Goal: Task Accomplishment & Management: Complete application form

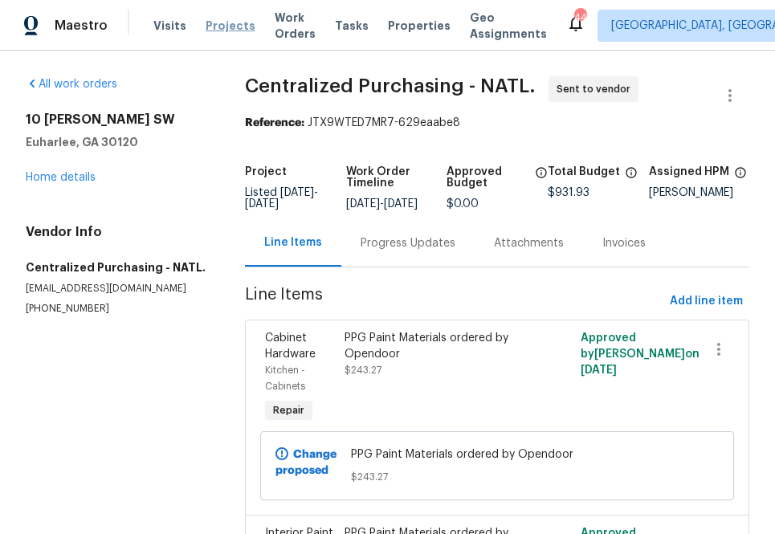
click at [211, 28] on span "Projects" at bounding box center [231, 26] width 50 height 16
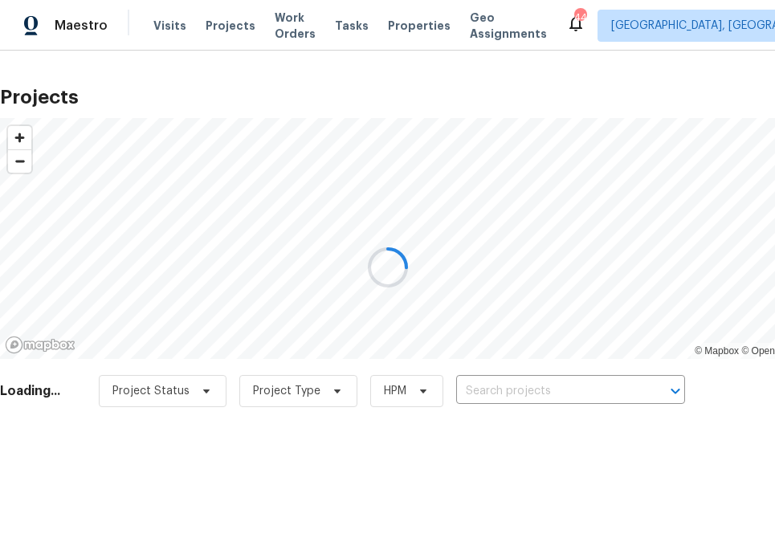
click at [504, 387] on div at bounding box center [387, 267] width 775 height 534
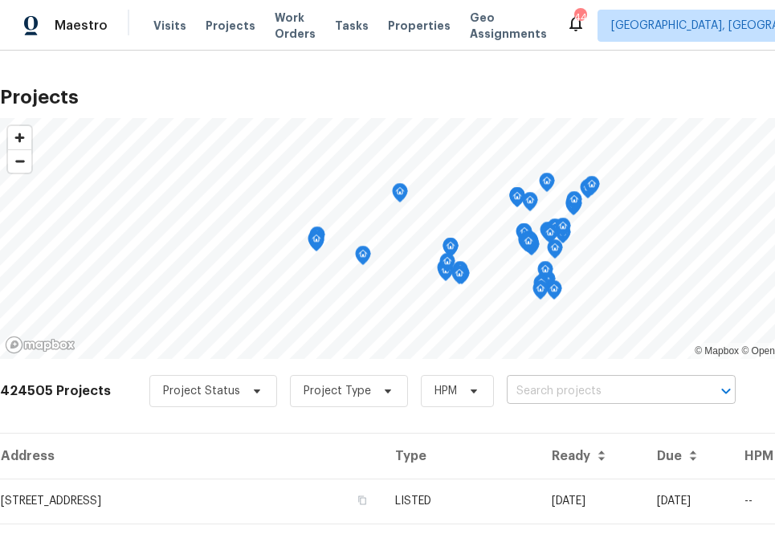
click at [522, 385] on input "text" at bounding box center [599, 391] width 184 height 25
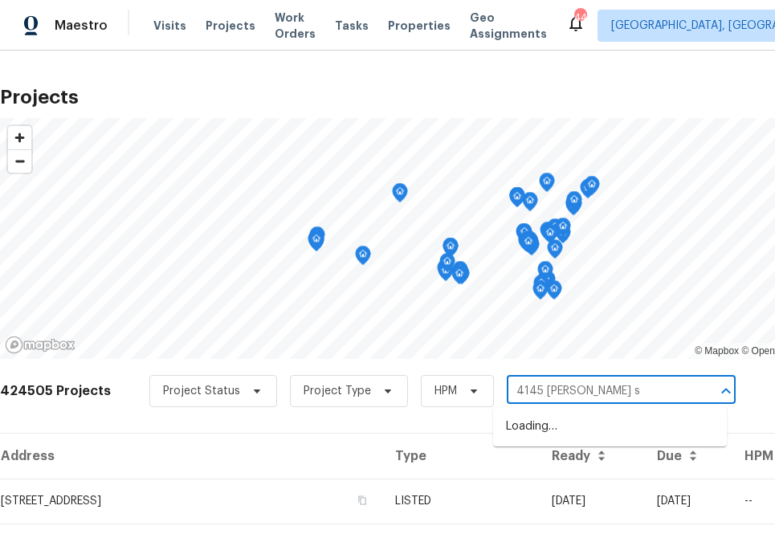
type input "[STREET_ADDRESS][PERSON_NAME]"
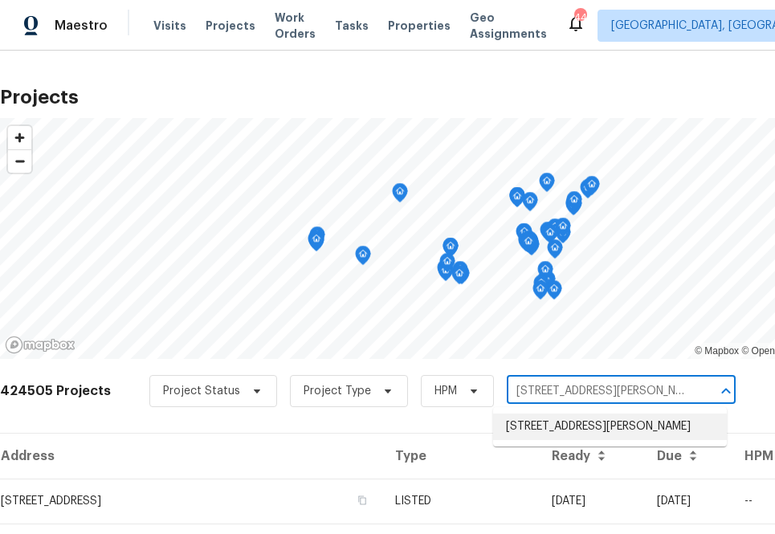
click at [636, 419] on li "[STREET_ADDRESS][PERSON_NAME]" at bounding box center [610, 427] width 234 height 26
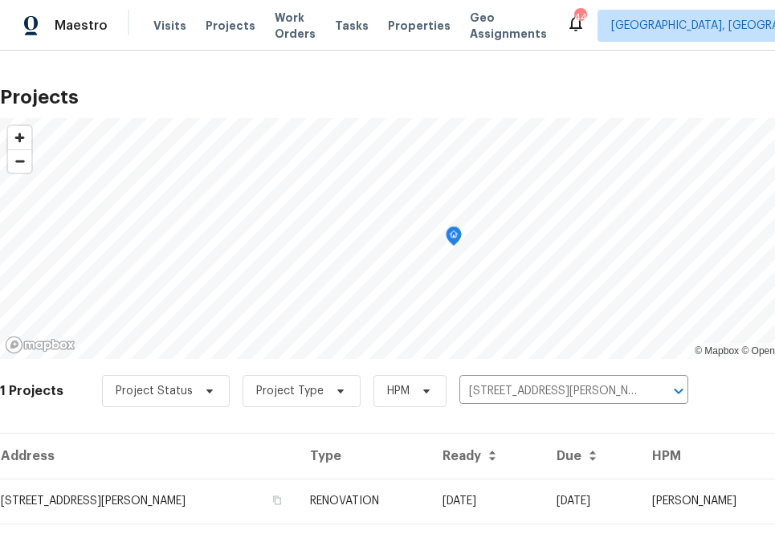
scroll to position [41, 0]
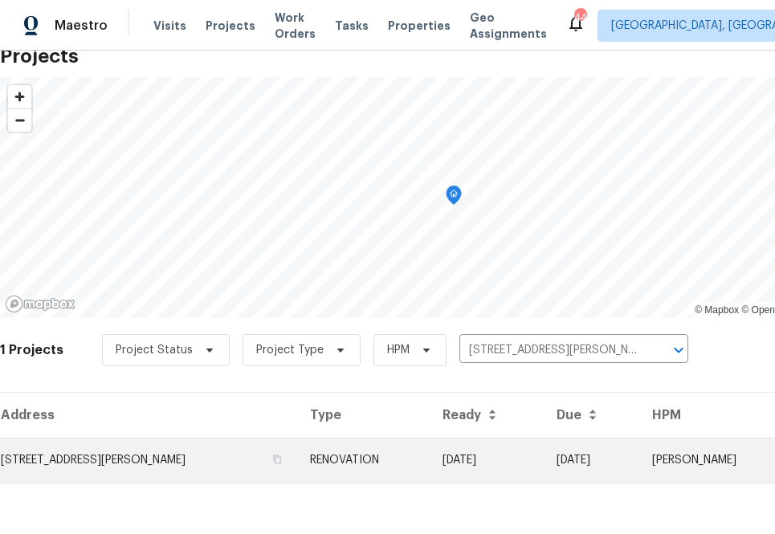
click at [147, 473] on td "[STREET_ADDRESS][PERSON_NAME]" at bounding box center [148, 460] width 297 height 45
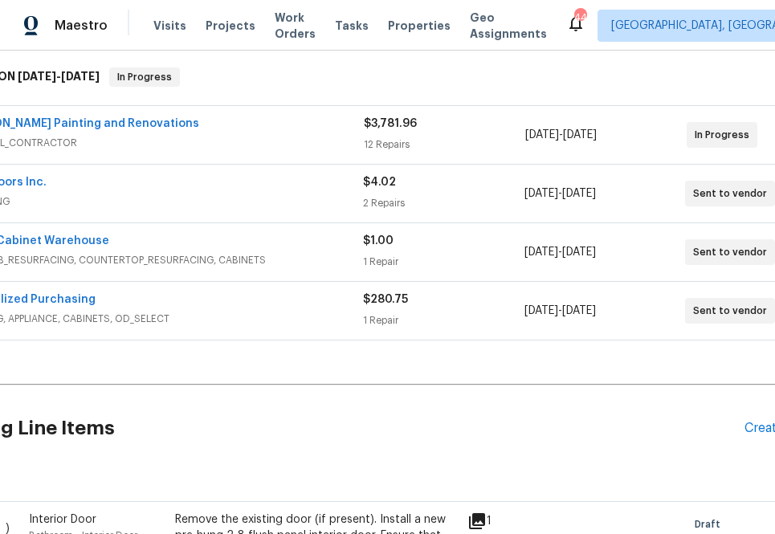
scroll to position [253, 0]
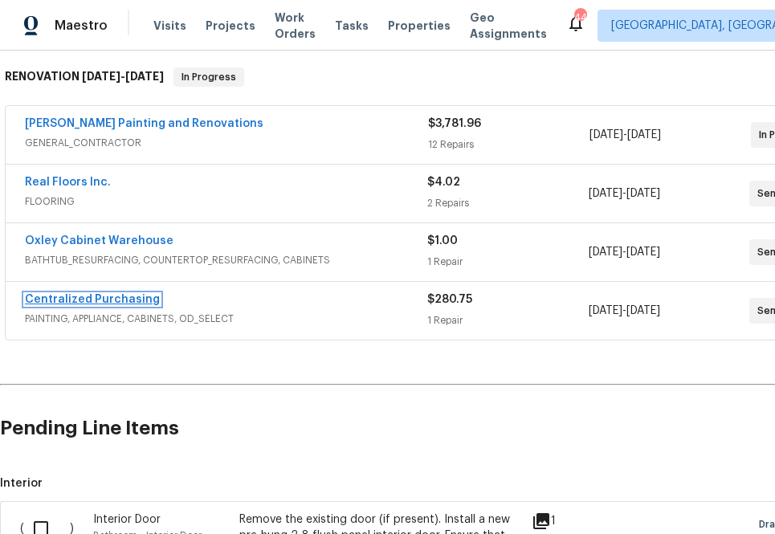
click at [84, 299] on link "Centralized Purchasing" at bounding box center [92, 299] width 135 height 11
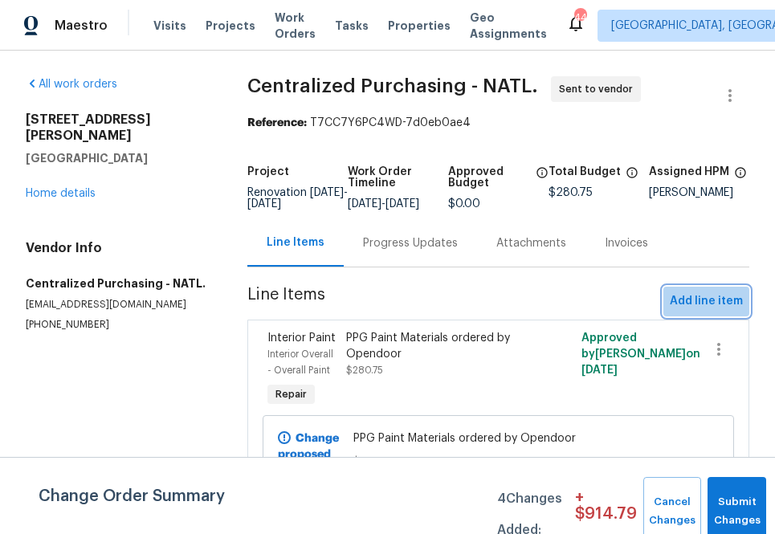
click at [715, 304] on span "Add line item" at bounding box center [706, 301] width 73 height 20
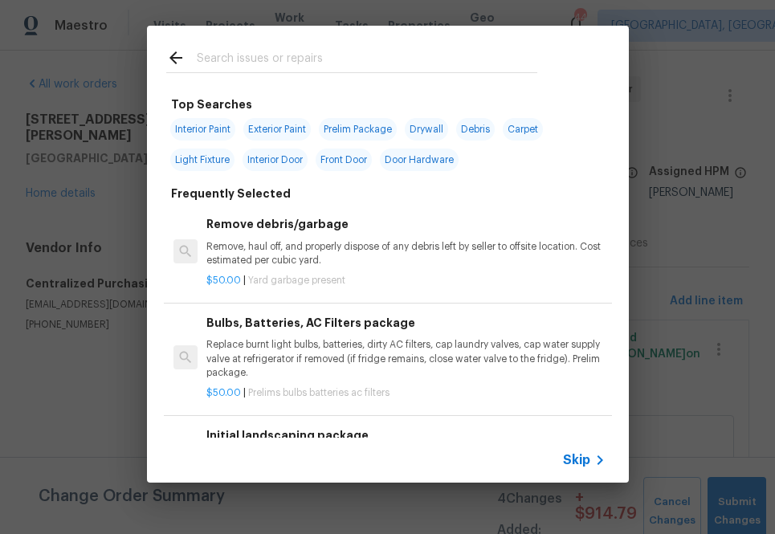
click at [581, 454] on span "Skip" at bounding box center [576, 460] width 27 height 16
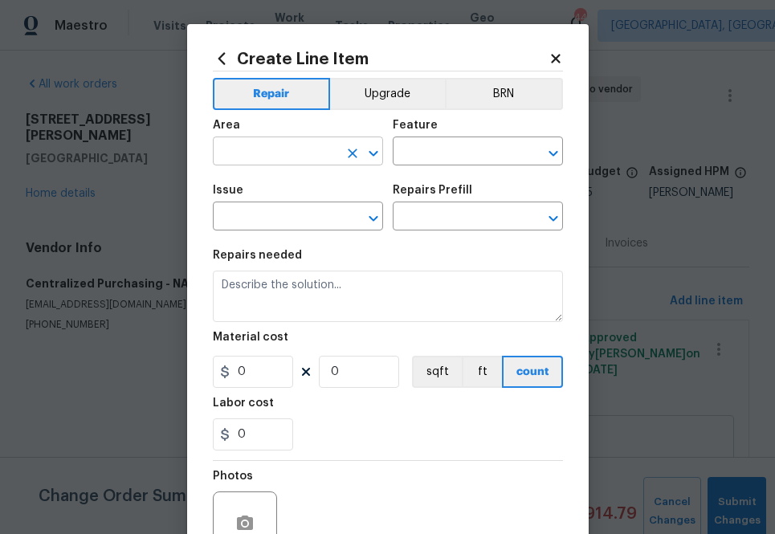
click at [339, 164] on div "​" at bounding box center [298, 153] width 170 height 25
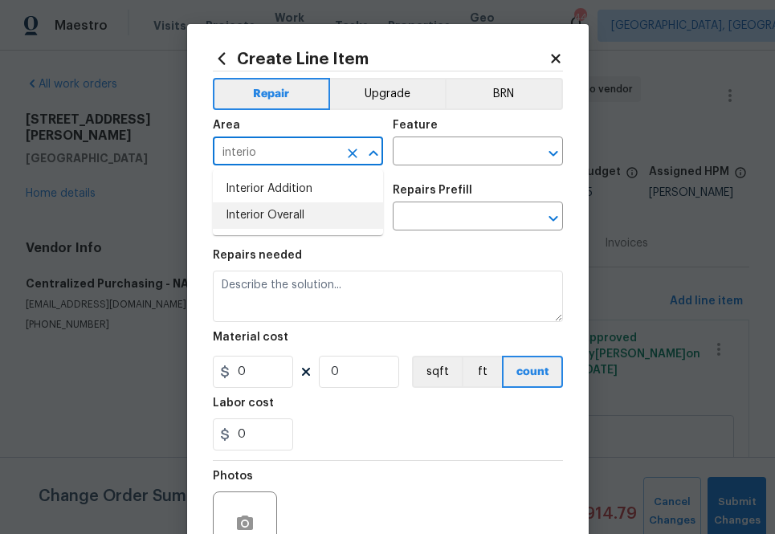
click at [308, 217] on li "Interior Overall" at bounding box center [298, 215] width 170 height 26
type input "Interior Overall"
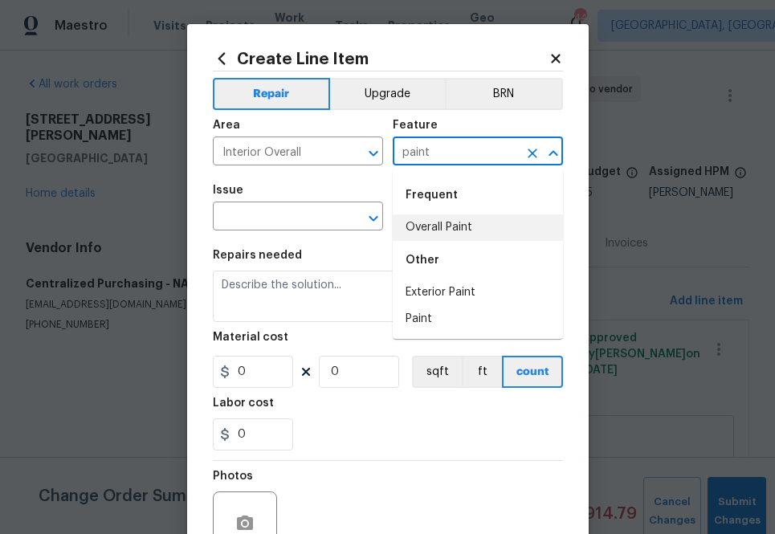
click at [445, 213] on div "Frequent" at bounding box center [478, 195] width 170 height 39
click at [426, 214] on div "Frequent" at bounding box center [478, 195] width 170 height 39
click at [442, 222] on li "Overall Paint" at bounding box center [478, 227] width 170 height 26
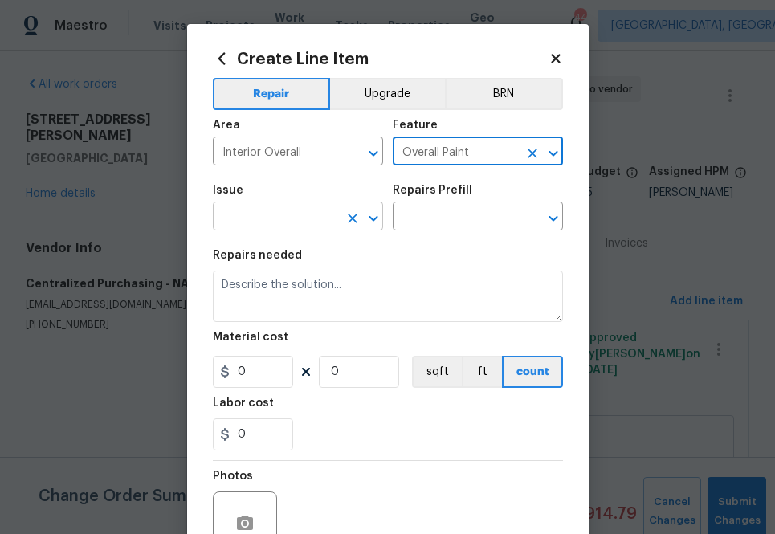
type input "Overall Paint"
click at [308, 218] on input "text" at bounding box center [275, 218] width 125 height 25
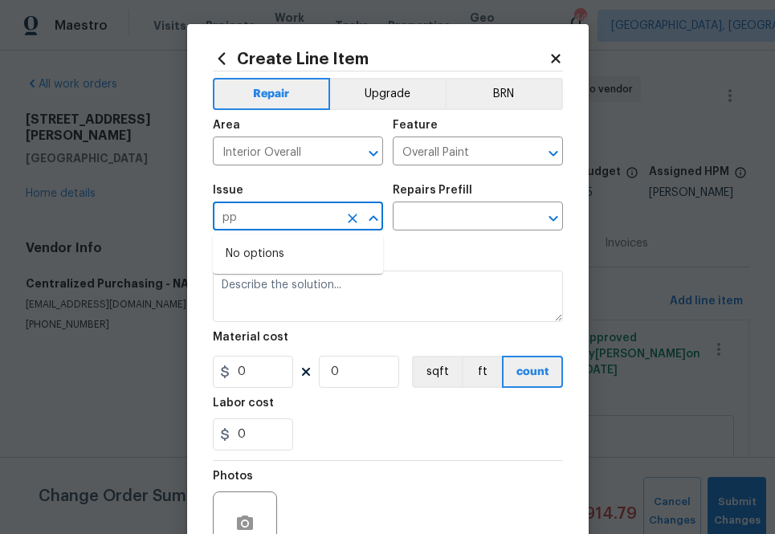
type input "p"
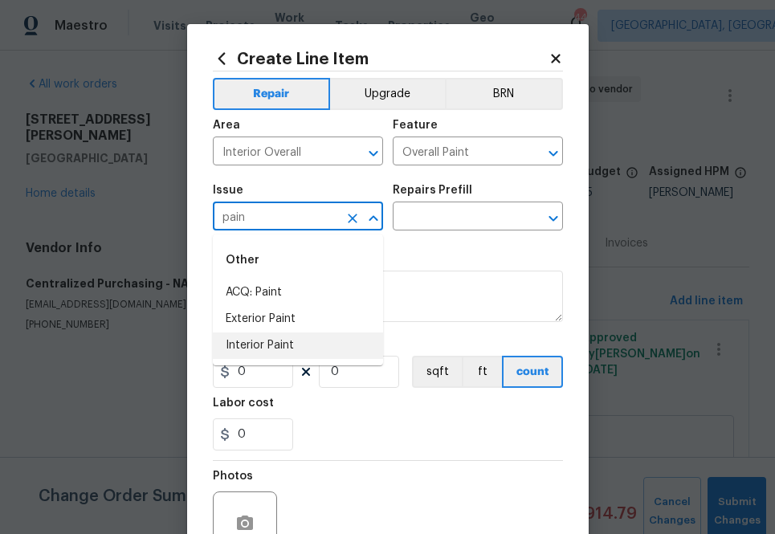
click at [285, 337] on li "Interior Paint" at bounding box center [298, 345] width 170 height 26
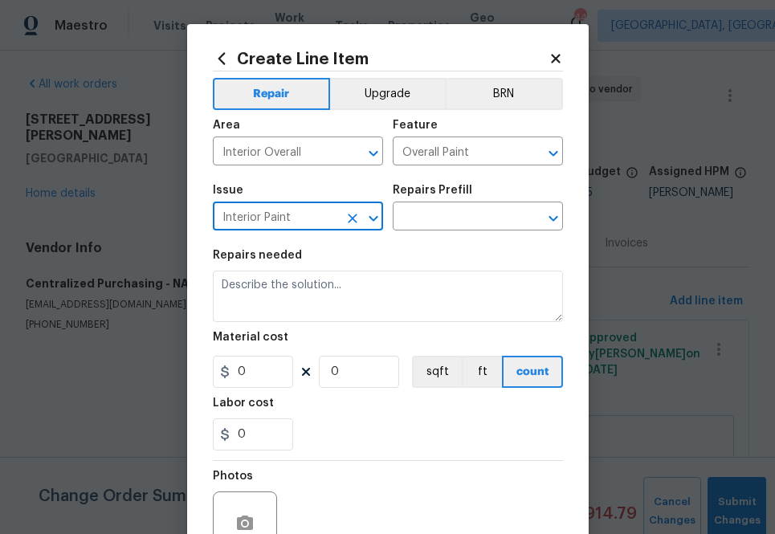
type input "Interior Paint"
click at [444, 235] on div "Issue Interior Paint ​ Repairs Prefill ​" at bounding box center [388, 207] width 350 height 65
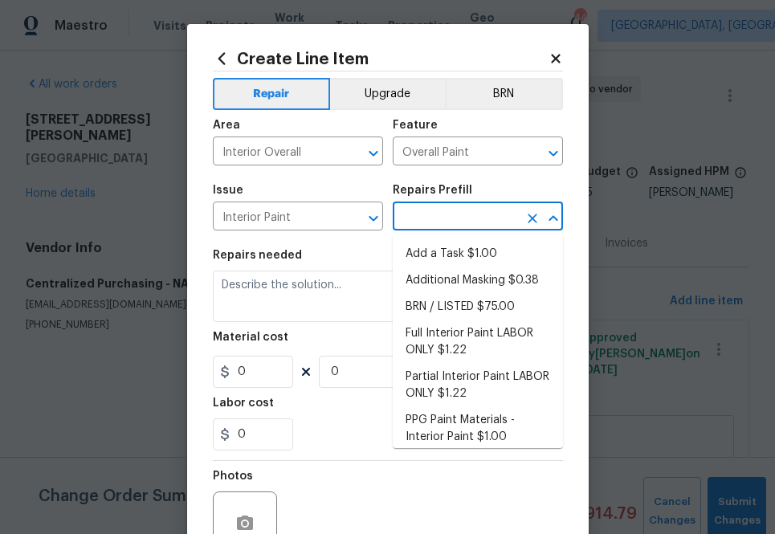
click at [444, 224] on input "text" at bounding box center [455, 218] width 125 height 25
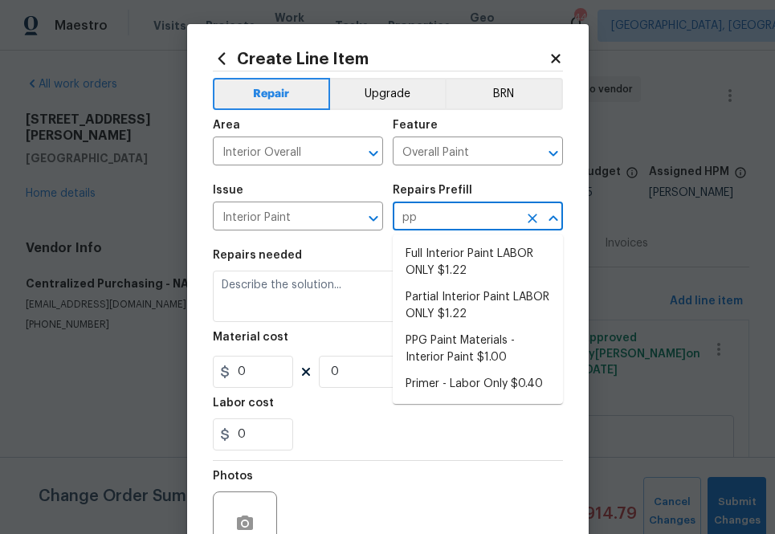
type input "ppg"
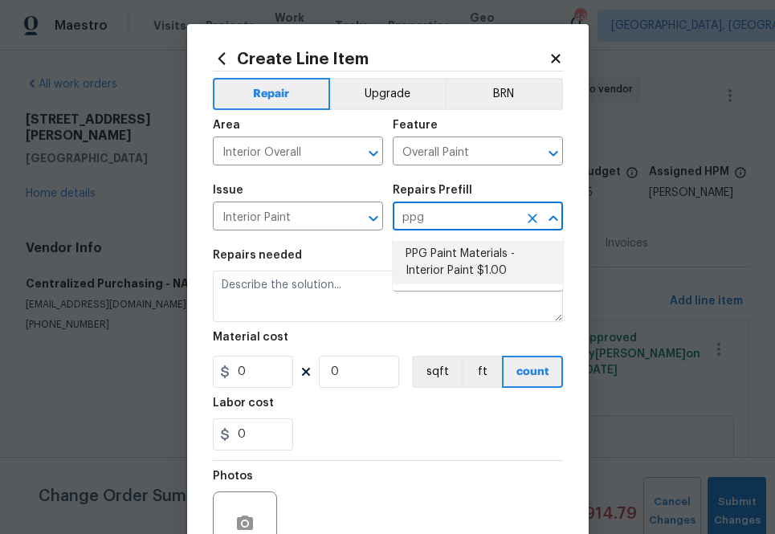
click at [435, 255] on li "PPG Paint Materials - Interior Paint $1.00" at bounding box center [478, 262] width 170 height 43
type input "PPG Paint Materials - Interior Paint $1.00"
type textarea "PPG Paint Materials ordered by Opendoor"
type input "1"
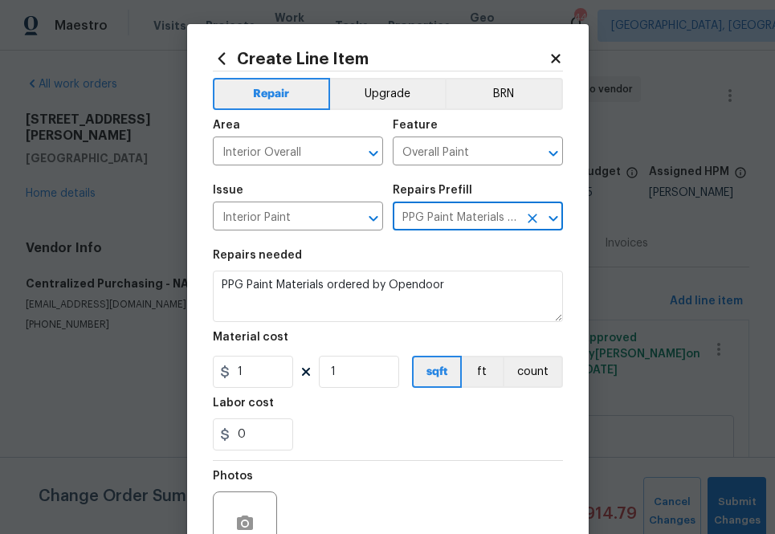
type input "PPG Paint Materials - Interior Paint $1.00"
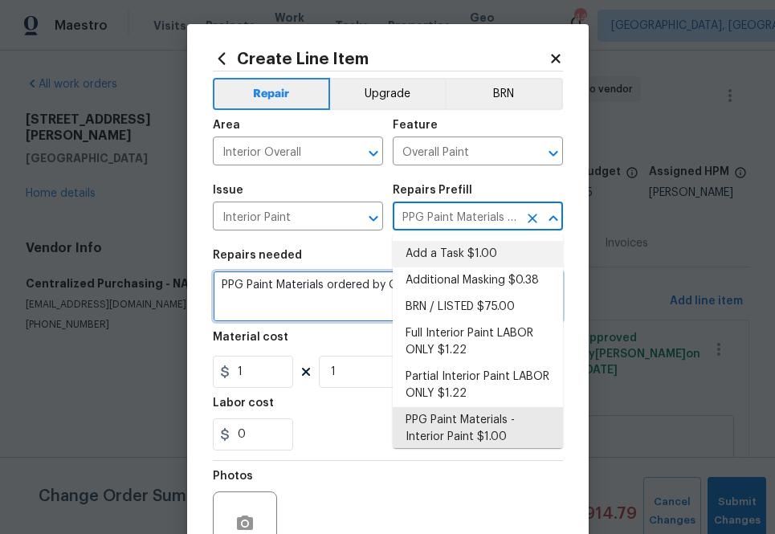
click at [292, 308] on textarea "PPG Paint Materials ordered by Opendoor" at bounding box center [388, 296] width 350 height 51
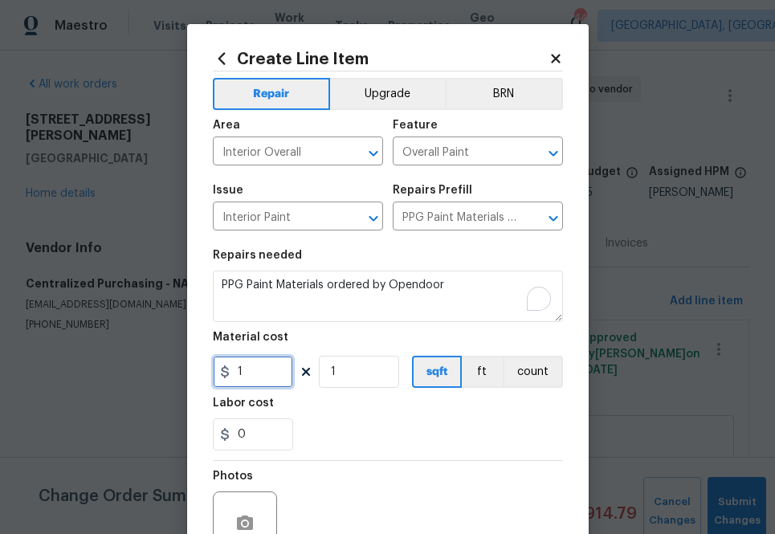
click at [262, 377] on input "1" at bounding box center [253, 372] width 80 height 32
paste input "42.69"
type input "42.69"
click at [348, 406] on div "Labor cost" at bounding box center [388, 407] width 350 height 21
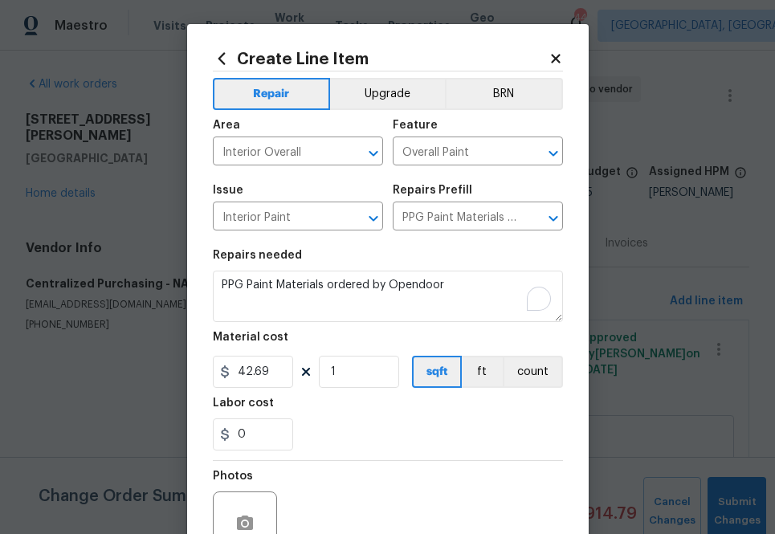
scroll to position [158, 0]
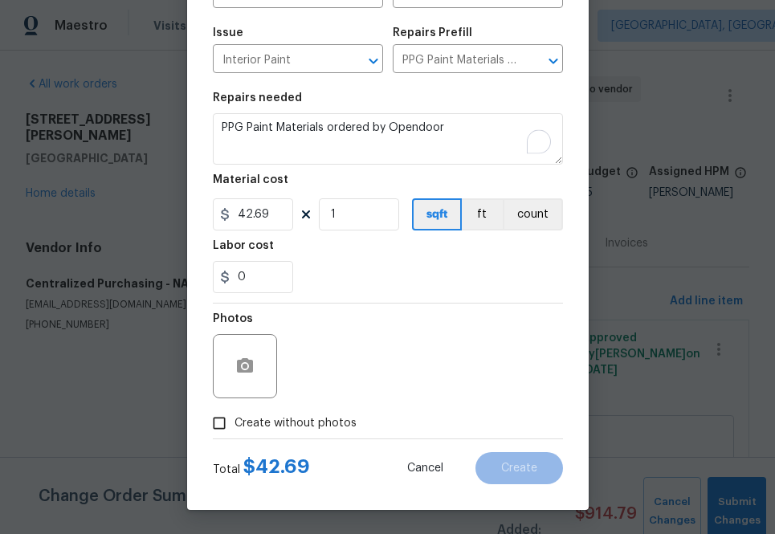
click at [320, 416] on span "Create without photos" at bounding box center [295, 423] width 122 height 17
click at [234, 416] on input "Create without photos" at bounding box center [219, 423] width 31 height 31
checkbox input "true"
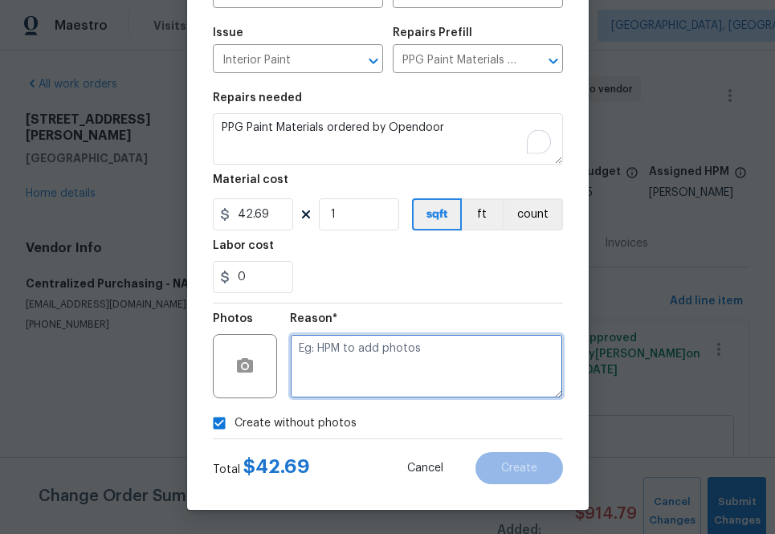
click at [352, 351] on textarea at bounding box center [426, 366] width 273 height 64
type textarea "na"
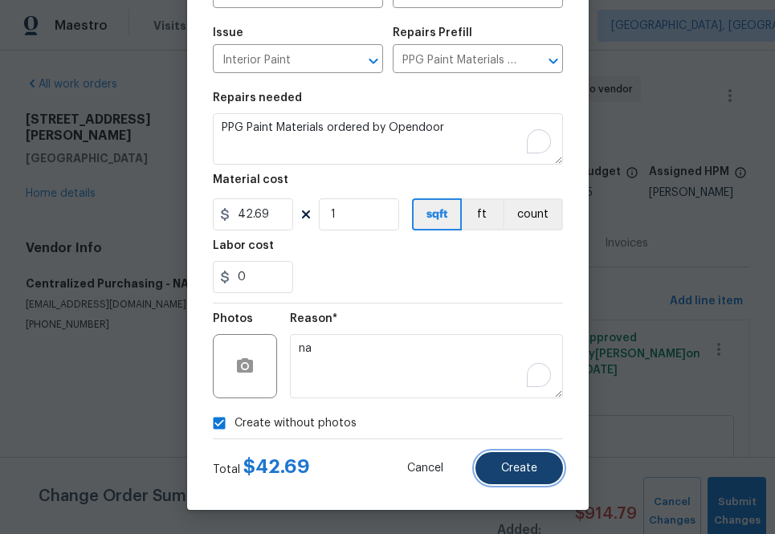
click at [544, 454] on button "Create" at bounding box center [519, 468] width 88 height 32
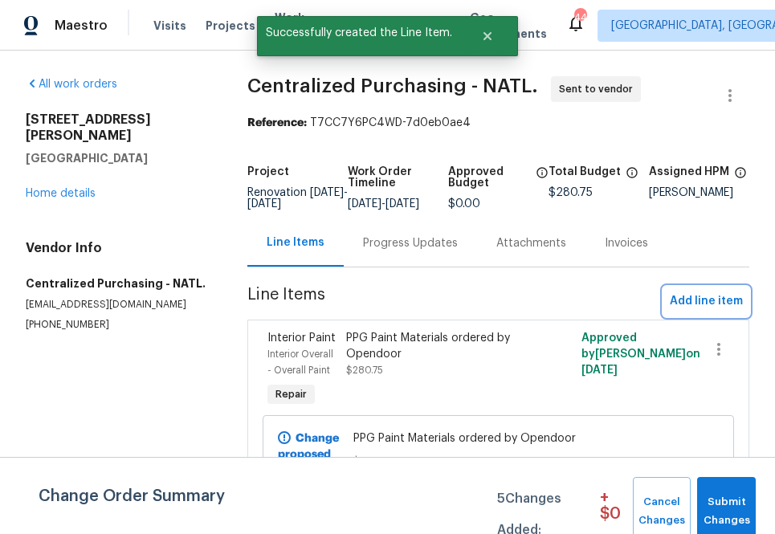
click at [695, 304] on span "Add line item" at bounding box center [706, 301] width 73 height 20
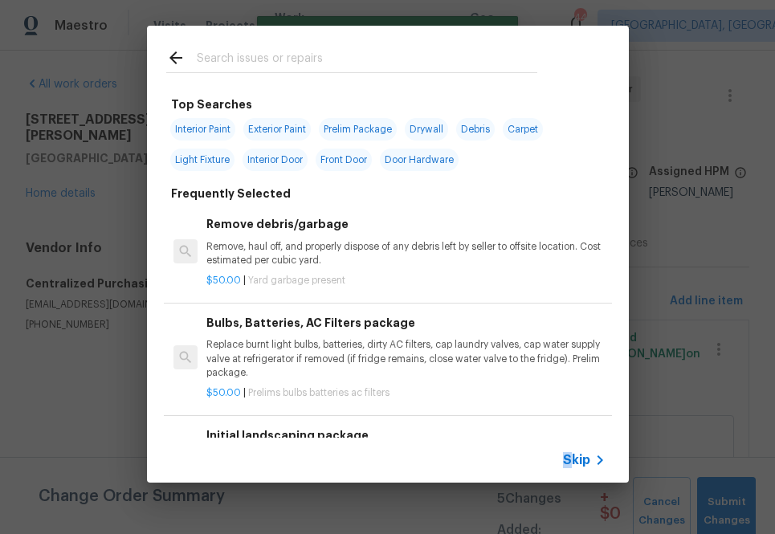
click at [571, 452] on span "Skip" at bounding box center [576, 460] width 27 height 16
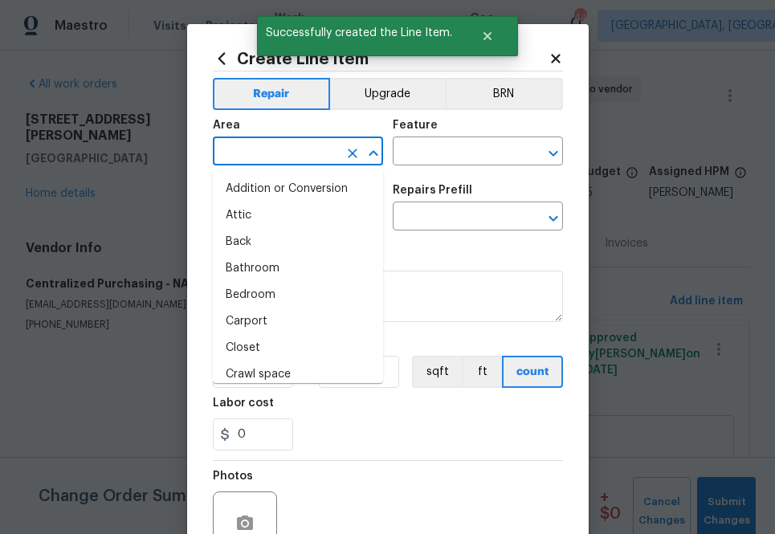
click at [312, 152] on input "text" at bounding box center [275, 153] width 125 height 25
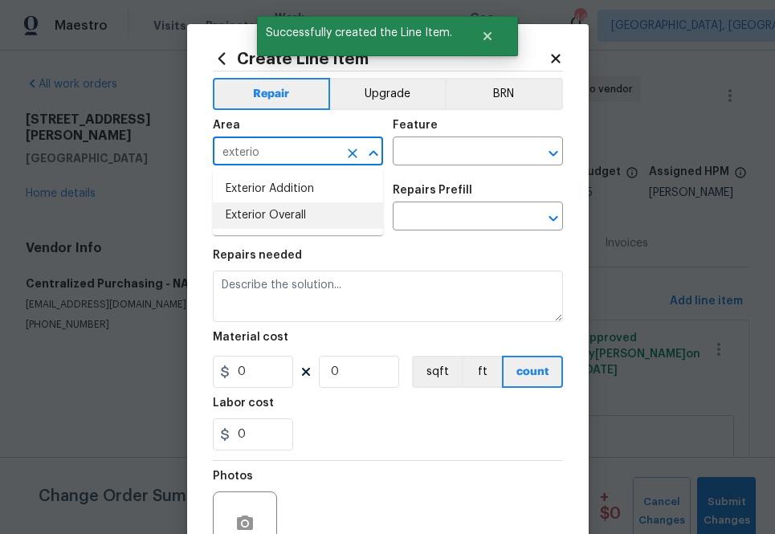
click at [275, 208] on li "Exterior Overall" at bounding box center [298, 215] width 170 height 26
type input "Exterior Overall"
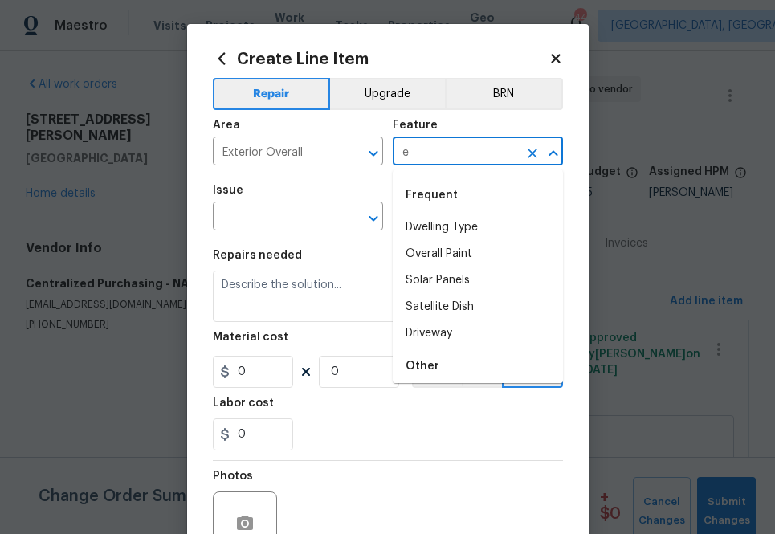
type input "ex"
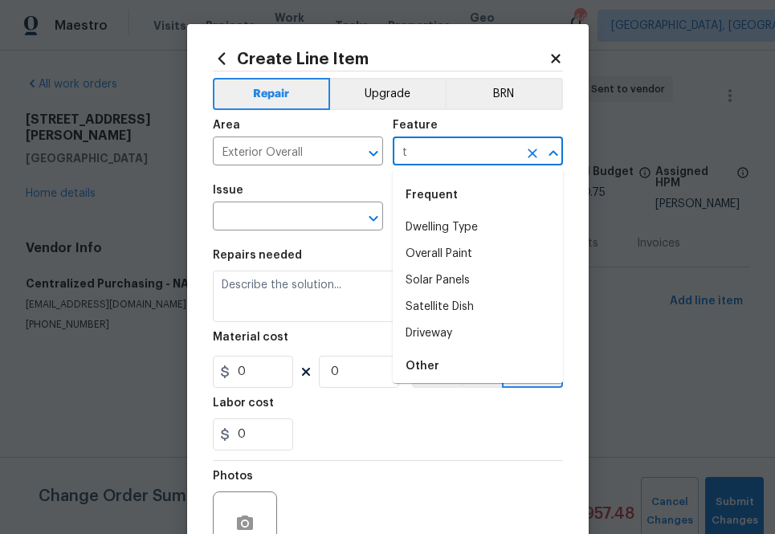
type input "te"
type input "i"
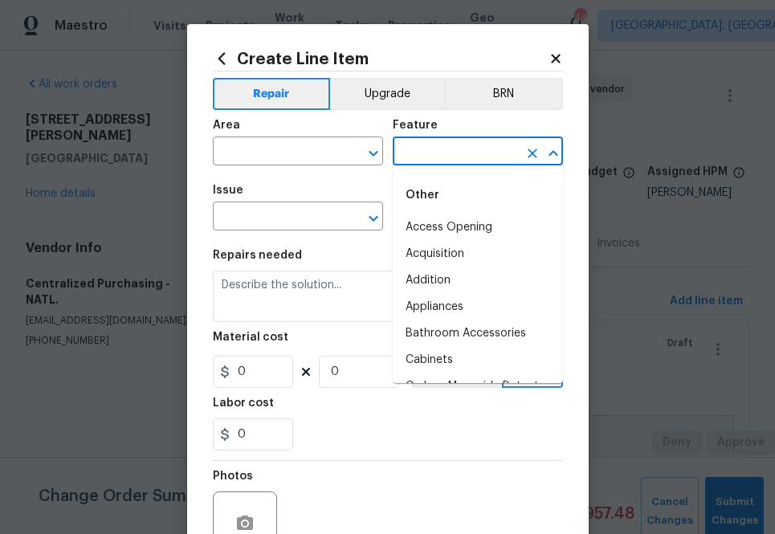
type input "o"
click at [273, 150] on input "text" at bounding box center [275, 153] width 125 height 25
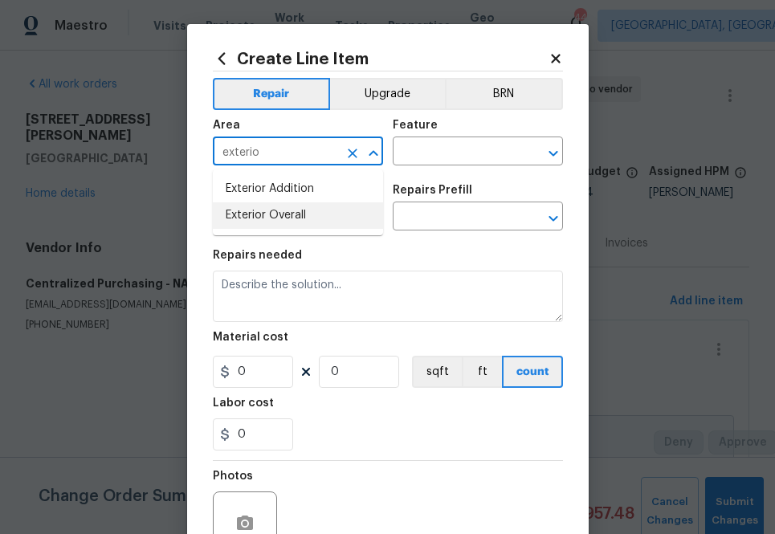
click at [271, 214] on li "Exterior Overall" at bounding box center [298, 215] width 170 height 26
type input "Exterior Overall"
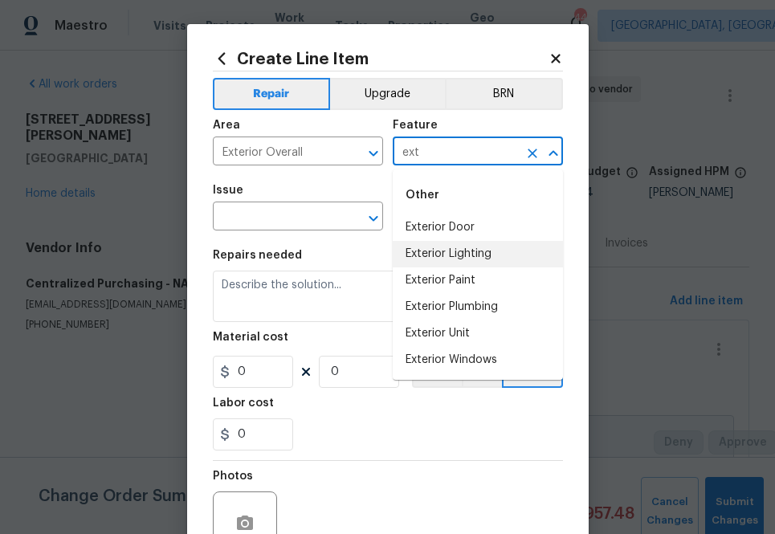
click at [426, 267] on li "Exterior Paint" at bounding box center [478, 280] width 170 height 26
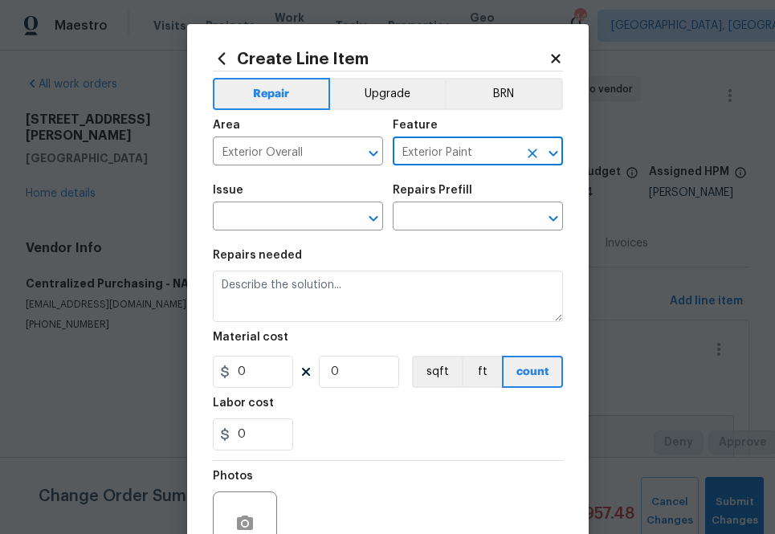
type input "Exterior Paint"
click at [320, 202] on div "Issue" at bounding box center [298, 195] width 170 height 21
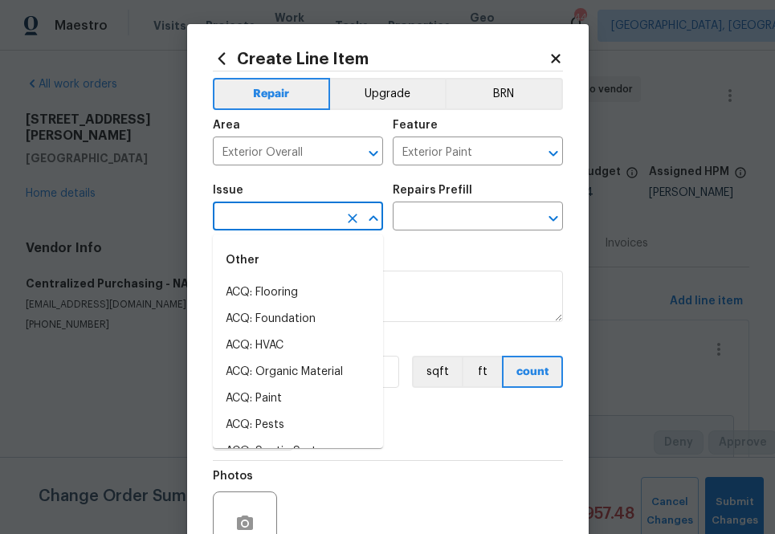
click at [320, 211] on input "text" at bounding box center [275, 218] width 125 height 25
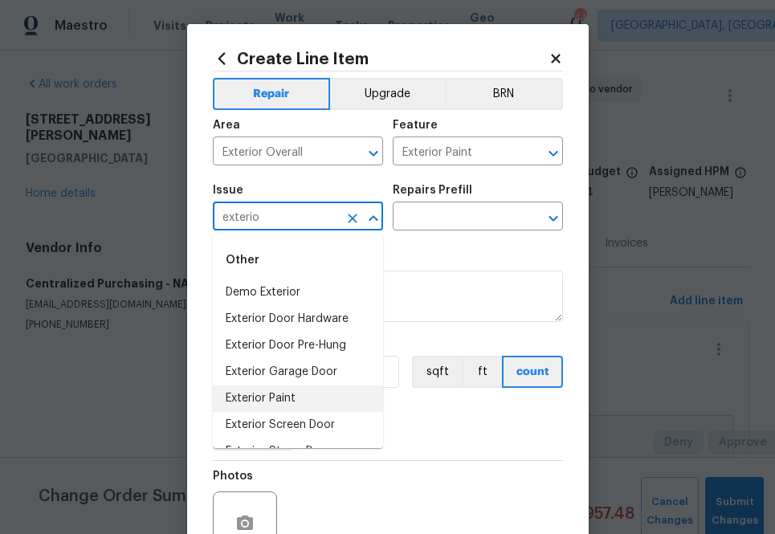
click at [251, 397] on li "Exterior Paint" at bounding box center [298, 398] width 170 height 26
type input "Exterior Paint"
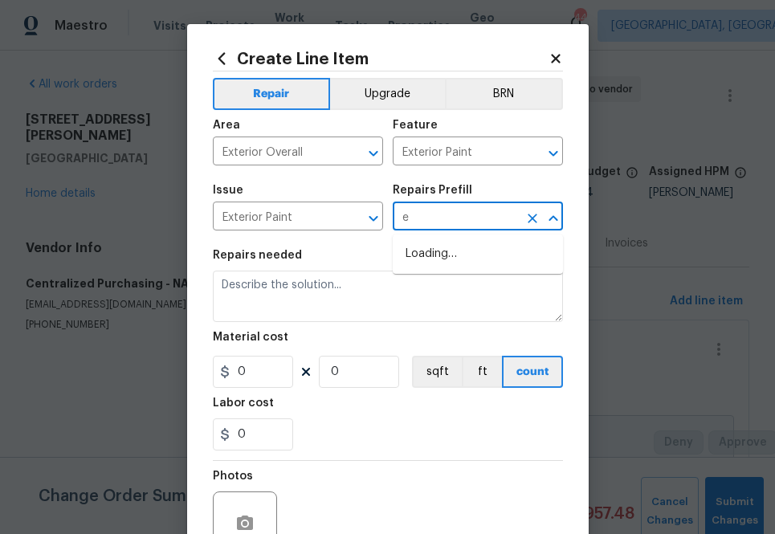
type input "ex"
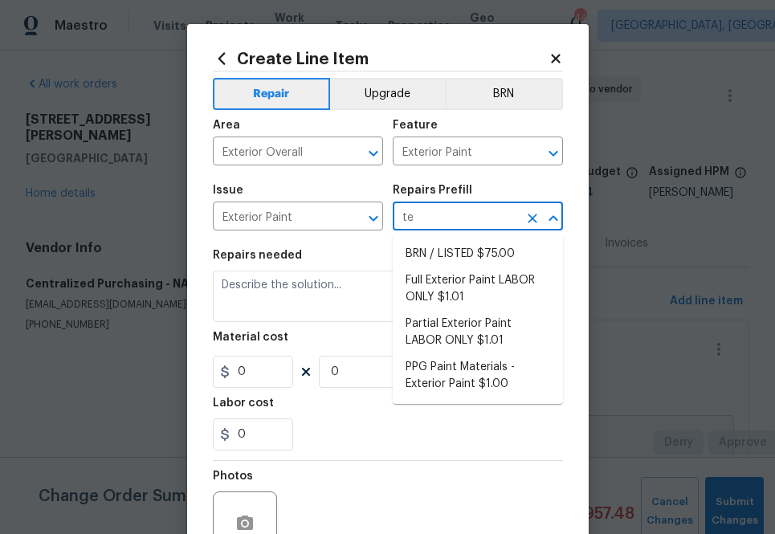
type input "t"
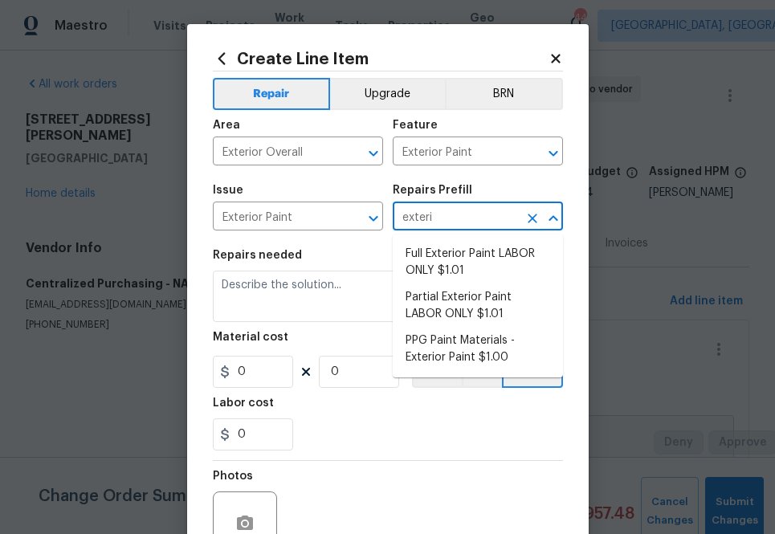
type input "exterio"
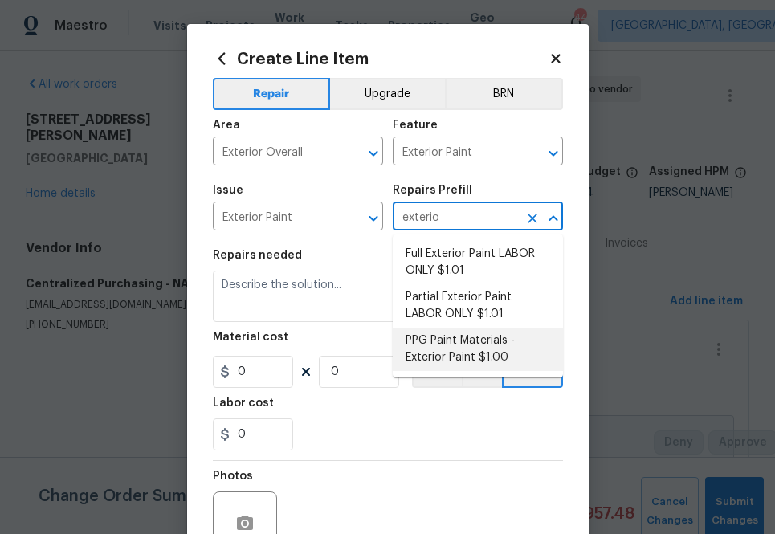
click at [458, 352] on li "PPG Paint Materials - Exterior Paint $1.00" at bounding box center [478, 349] width 170 height 43
type input "Overall Paint"
type input "PPG Paint Materials - Exterior Paint $1.00"
type textarea "PPG Paint Materials ordered by Opendoor"
type input "1"
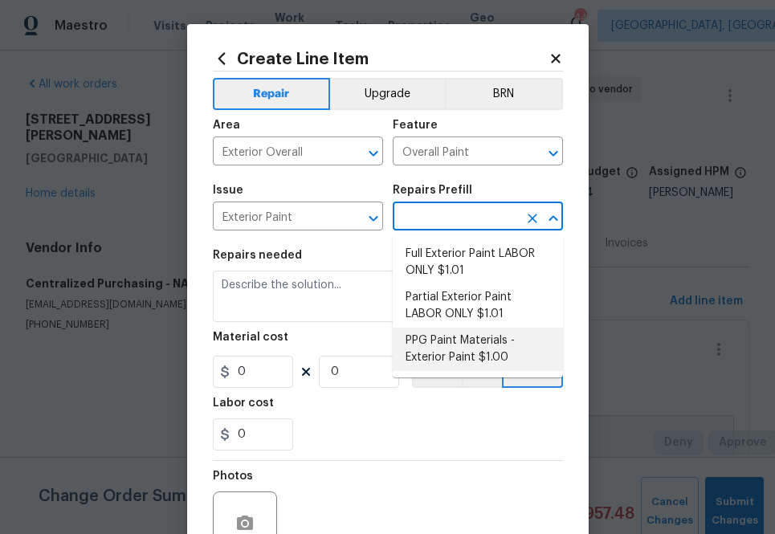
type input "1"
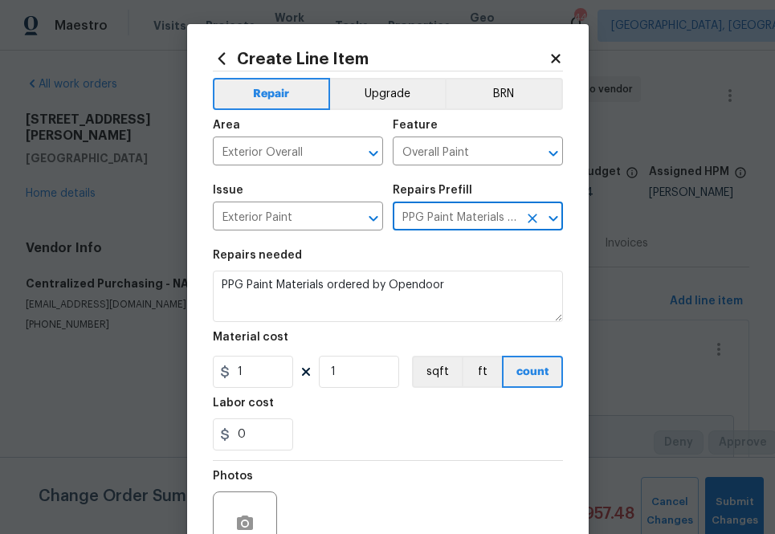
type input "PPG Paint Materials - Exterior Paint $1.00"
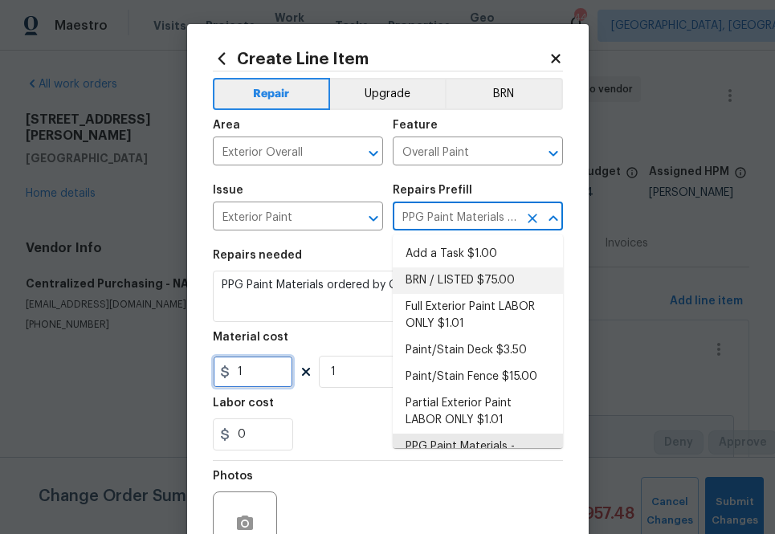
click at [268, 381] on input "1" at bounding box center [253, 372] width 80 height 32
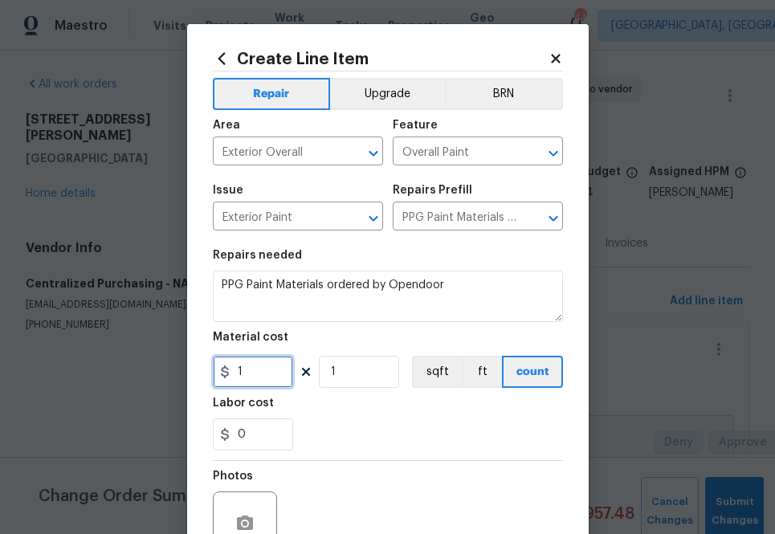
paste input "98.75"
type input "98.75"
click at [381, 427] on div "0" at bounding box center [388, 434] width 350 height 32
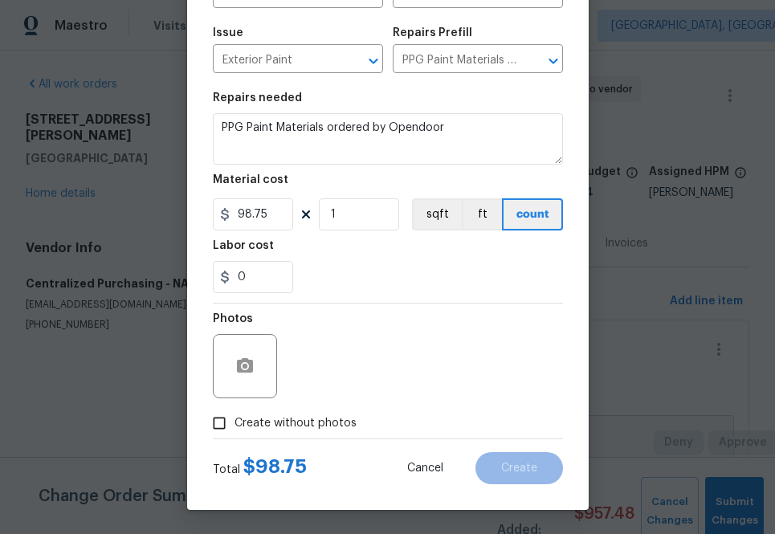
click at [329, 427] on span "Create without photos" at bounding box center [295, 423] width 122 height 17
click at [234, 427] on input "Create without photos" at bounding box center [219, 423] width 31 height 31
checkbox input "true"
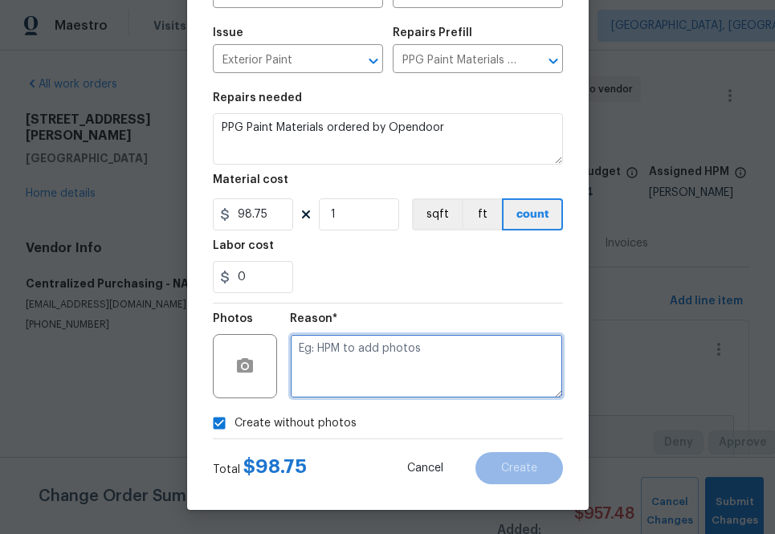
click at [363, 381] on textarea at bounding box center [426, 366] width 273 height 64
type textarea "a"
type textarea "na"
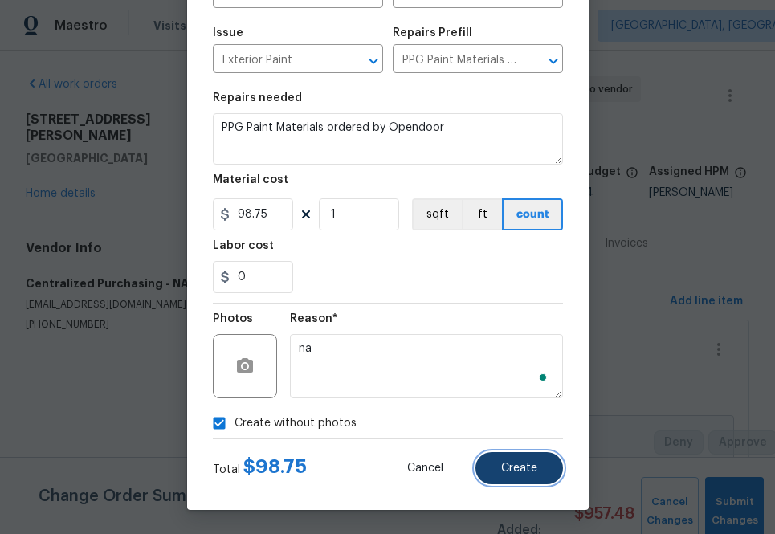
click at [520, 469] on span "Create" at bounding box center [519, 468] width 36 height 12
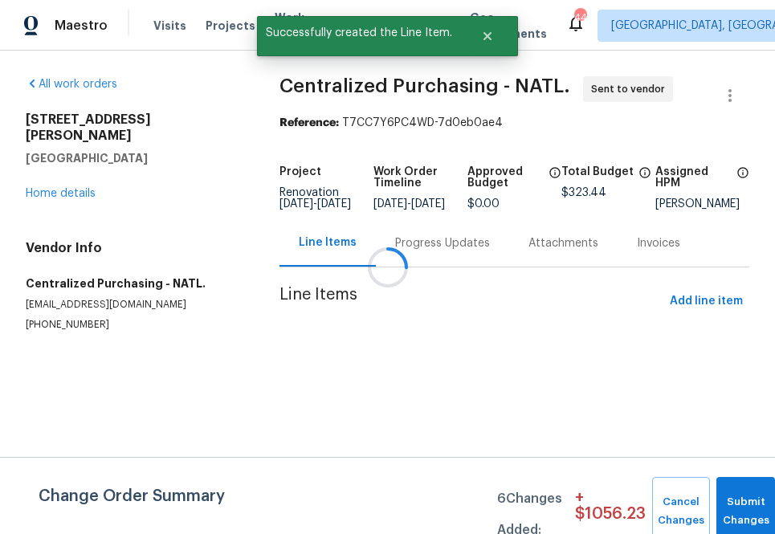
scroll to position [0, 0]
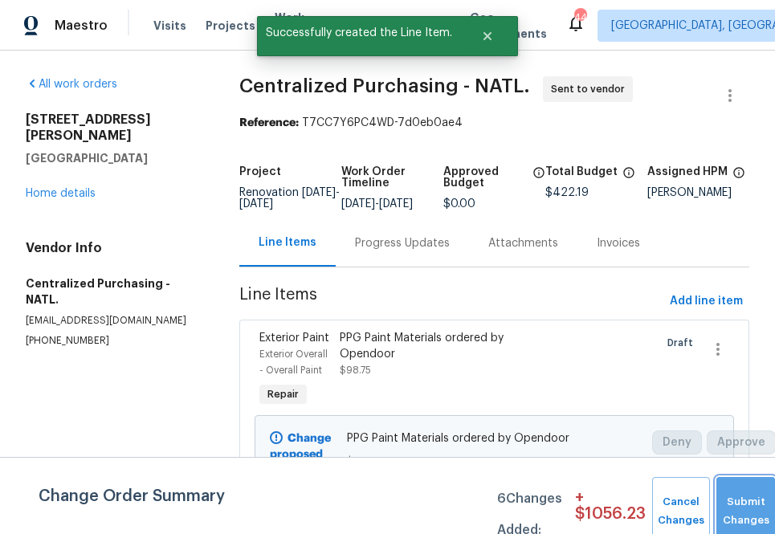
click at [739, 499] on button "Submit Changes" at bounding box center [745, 511] width 59 height 69
